Goal: Book appointment/travel/reservation

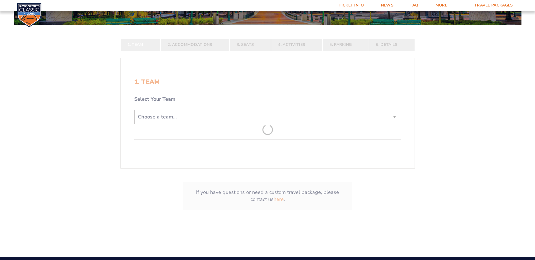
scroll to position [113, 0]
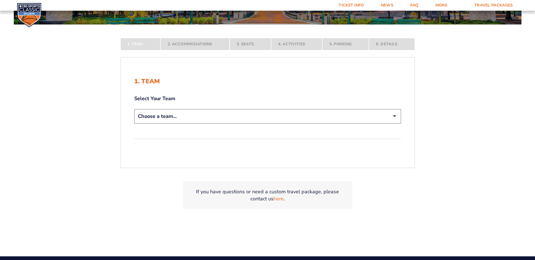
click at [392, 115] on select "Choose a team... [US_STATE] Wildcats [US_STATE] State Buckeyes [US_STATE] Tar H…" at bounding box center [267, 116] width 267 height 14
select select "12956"
click at [134, 124] on select "Choose a team... [US_STATE] Wildcats [US_STATE] State Buckeyes [US_STATE] Tar H…" at bounding box center [267, 116] width 267 height 14
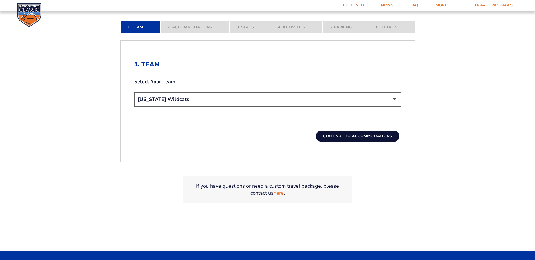
click at [366, 140] on button "Continue To Accommodations" at bounding box center [357, 136] width 83 height 11
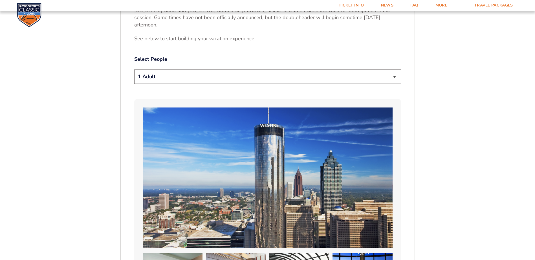
scroll to position [321, 0]
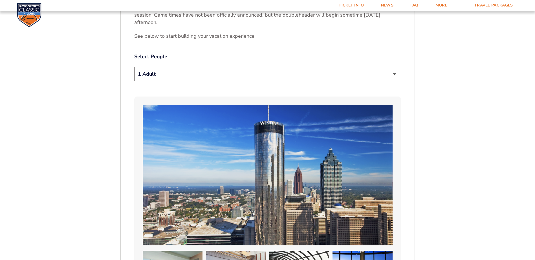
click at [394, 67] on select "1 Adult 2 Adults 3 Adults 4 Adults 2 Adults + 1 Child 2 Adults + 2 Children 2 A…" at bounding box center [267, 74] width 267 height 14
select select "2 Adults"
click at [134, 67] on select "1 Adult 2 Adults 3 Adults 4 Adults 2 Adults + 1 Child 2 Adults + 2 Children 2 A…" at bounding box center [267, 74] width 267 height 14
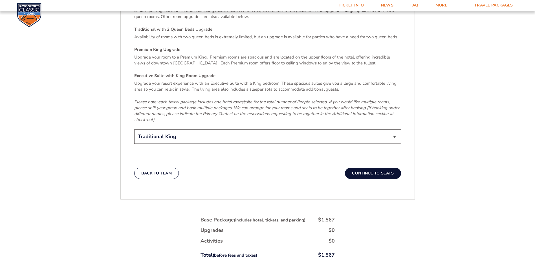
scroll to position [884, 0]
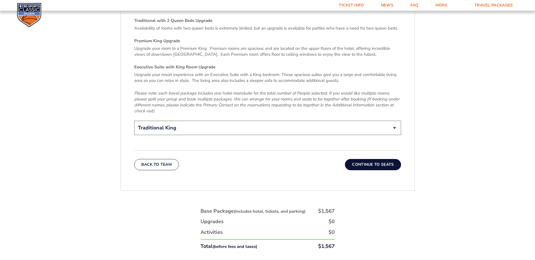
click at [379, 159] on button "Continue To Seats" at bounding box center [373, 164] width 56 height 11
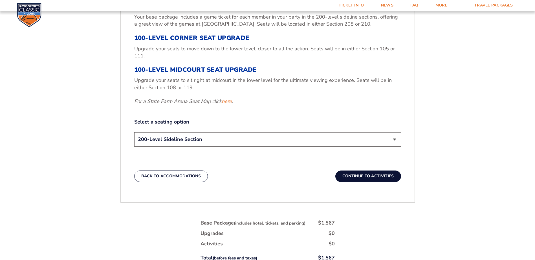
scroll to position [264, 0]
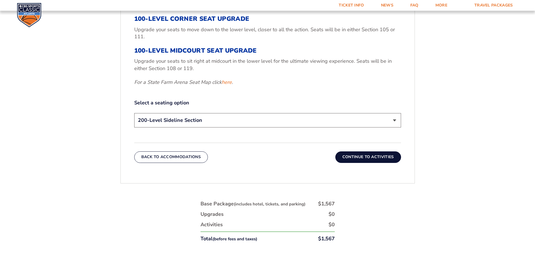
click at [394, 122] on select "200-Level Sideline Section 100-Level Corner Seat Upgrade (+$120 per person) 100…" at bounding box center [267, 120] width 267 height 14
select select "100-Level Corner Seat Upgrade"
click at [134, 113] on select "200-Level Sideline Section 100-Level Corner Seat Upgrade (+$120 per person) 100…" at bounding box center [267, 120] width 267 height 14
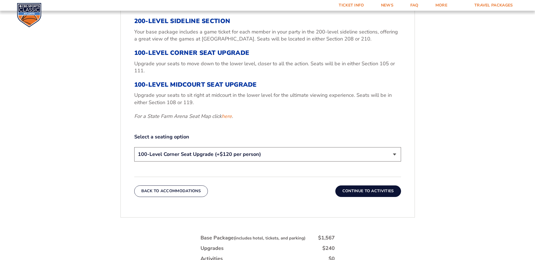
scroll to position [208, 0]
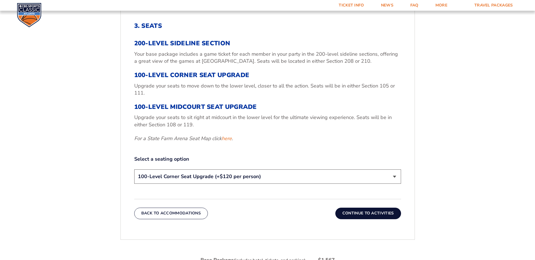
click at [367, 213] on button "Continue To Activities" at bounding box center [368, 213] width 66 height 11
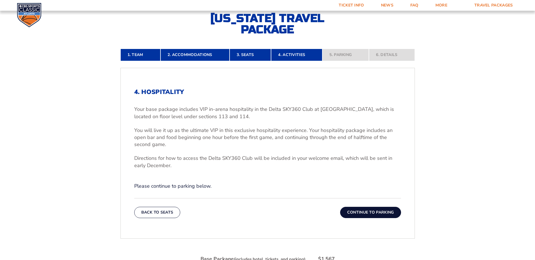
scroll to position [151, 0]
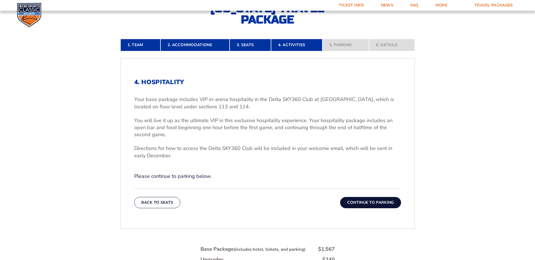
click at [372, 202] on button "Continue To Parking" at bounding box center [370, 202] width 61 height 11
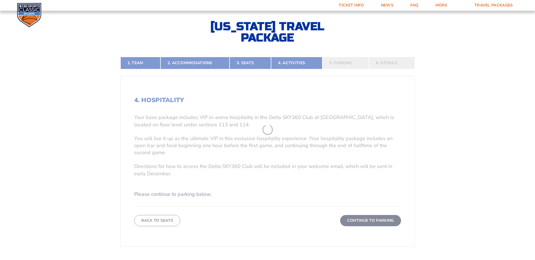
scroll to position [123, 0]
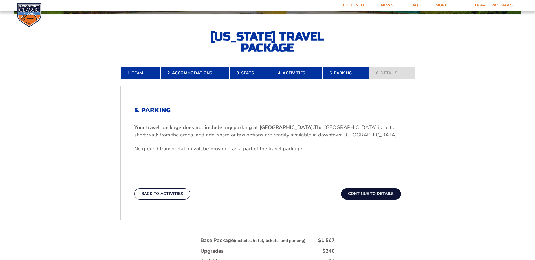
click at [378, 192] on button "Continue To Details" at bounding box center [371, 194] width 60 height 11
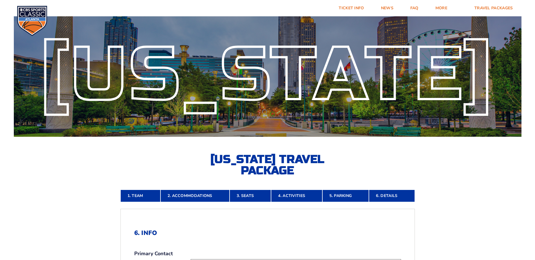
scroll to position [0, 0]
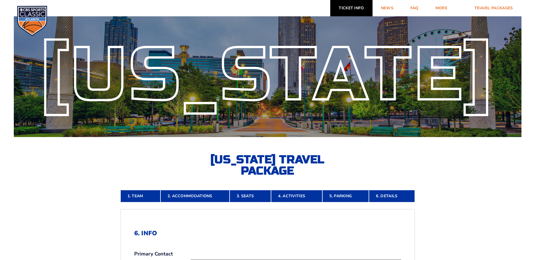
click at [351, 6] on link "Ticket Info" at bounding box center [351, 8] width 42 height 16
